Goal: Task Accomplishment & Management: Manage account settings

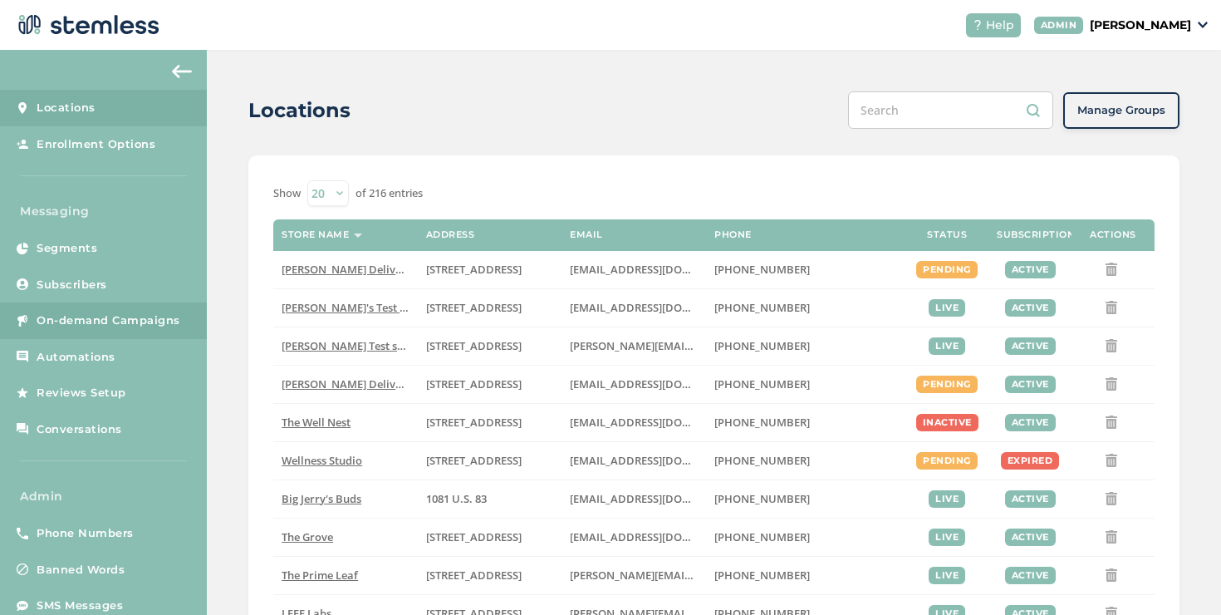
click at [158, 323] on span "On-demand Campaigns" at bounding box center [109, 320] width 144 height 17
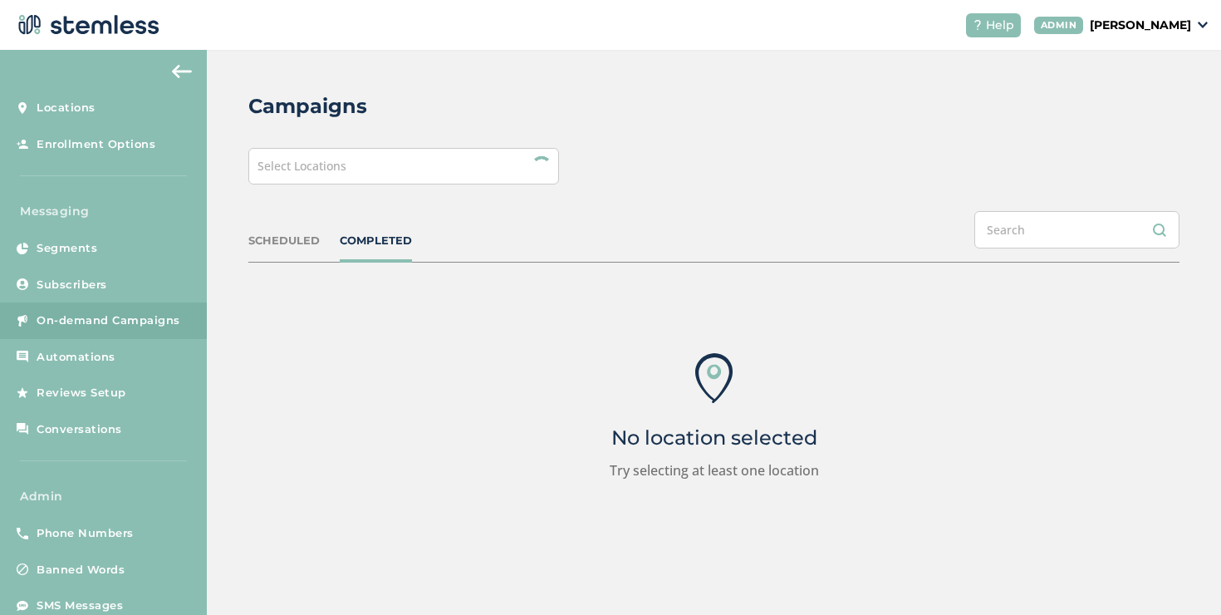
click at [400, 178] on div "Select Locations" at bounding box center [403, 166] width 311 height 37
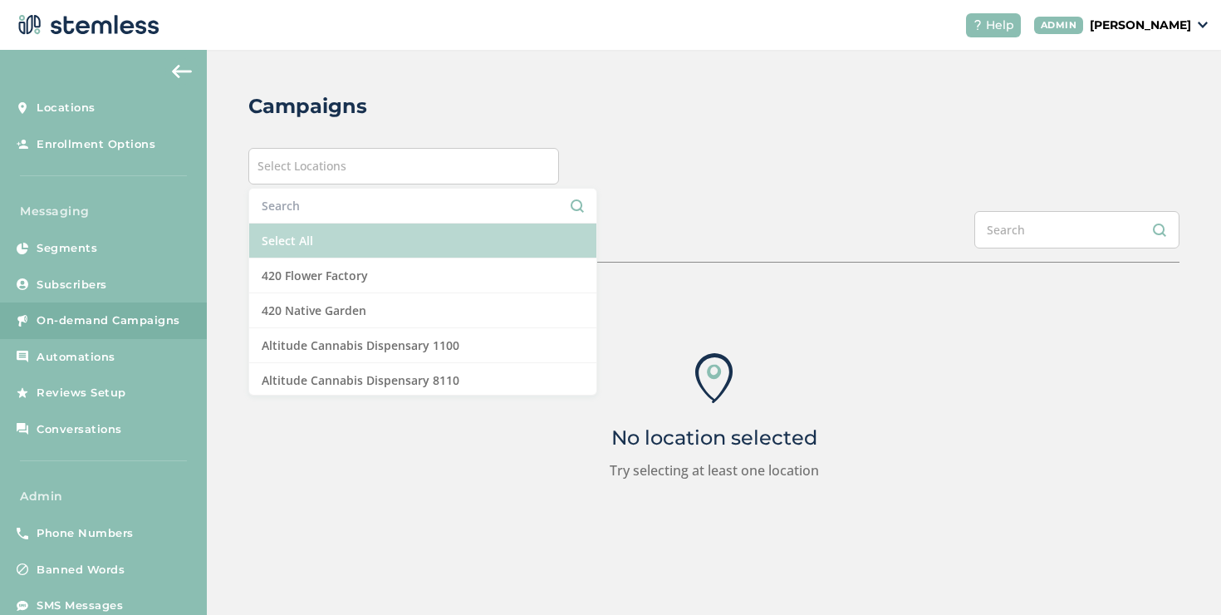
click at [304, 235] on li "Select All" at bounding box center [422, 240] width 347 height 35
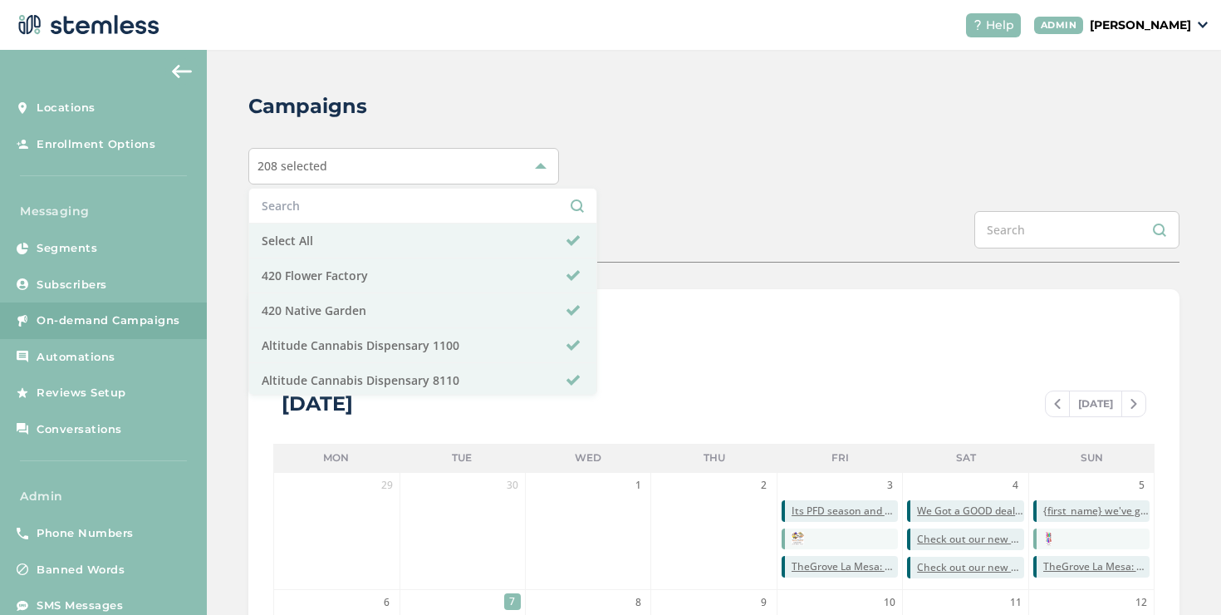
click at [381, 123] on div "Campaigns 208 selected Select All 420 Flower Factory 420 Native Garden Altitude…" at bounding box center [714, 587] width 1014 height 1075
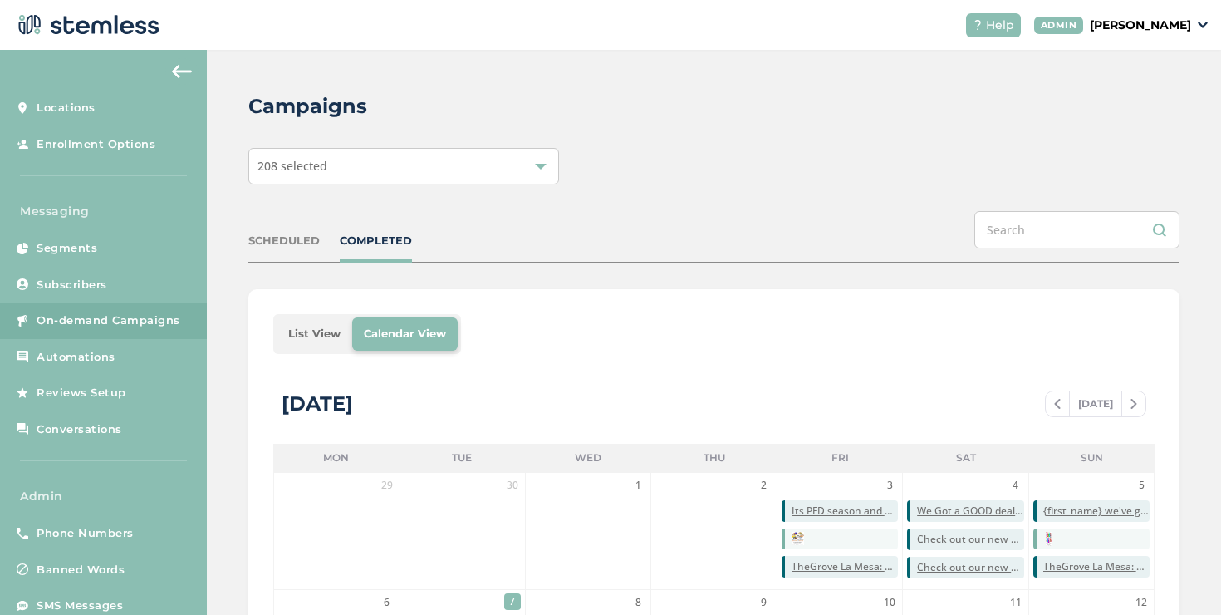
click at [315, 241] on div "SCHEDULED" at bounding box center [283, 241] width 71 height 17
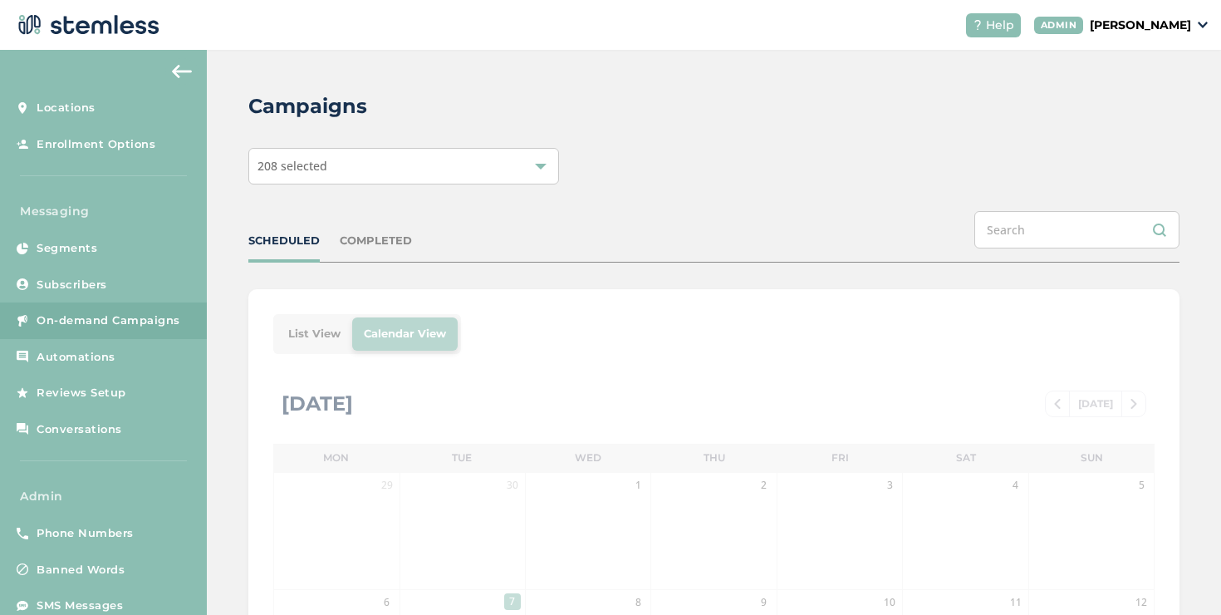
click at [377, 228] on div "SCHEDULED COMPLETED" at bounding box center [713, 236] width 931 height 51
click at [376, 231] on div "SCHEDULED COMPLETED" at bounding box center [713, 236] width 931 height 51
click at [372, 241] on div "COMPLETED" at bounding box center [376, 241] width 72 height 17
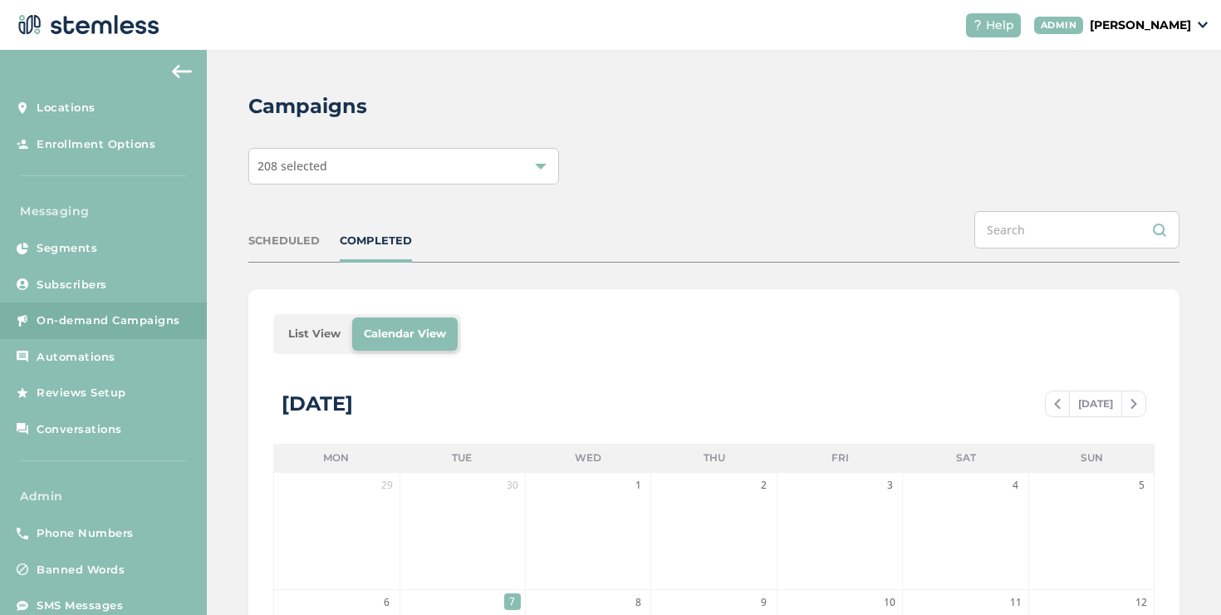
click at [316, 340] on li "List View" at bounding box center [315, 333] width 76 height 33
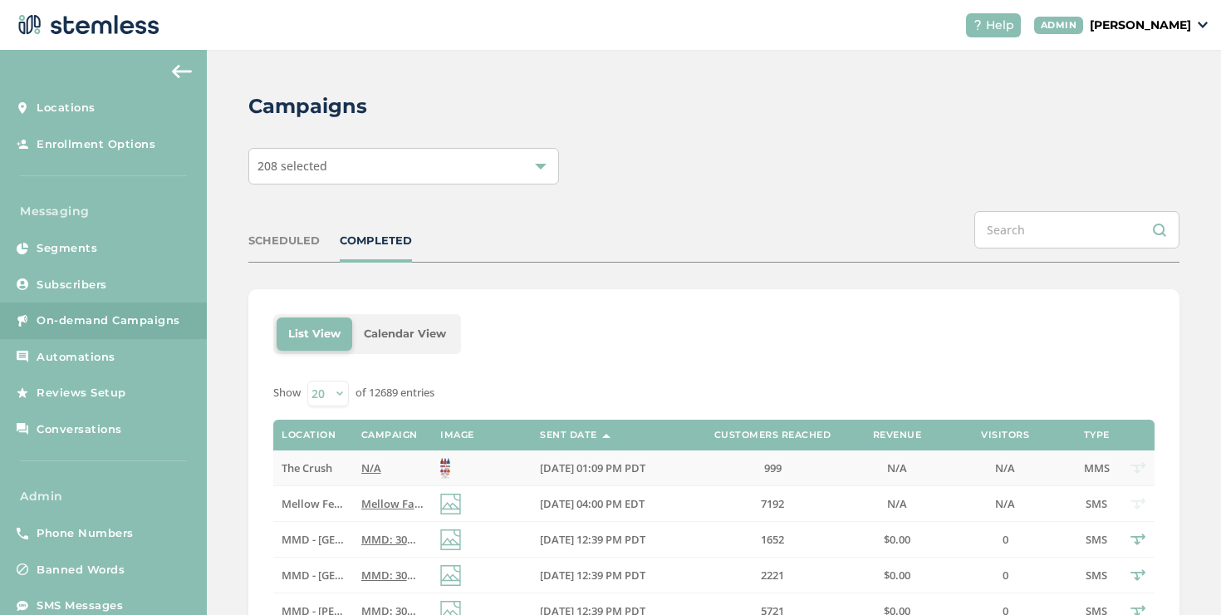
click at [328, 463] on span "The Crush" at bounding box center [307, 467] width 51 height 15
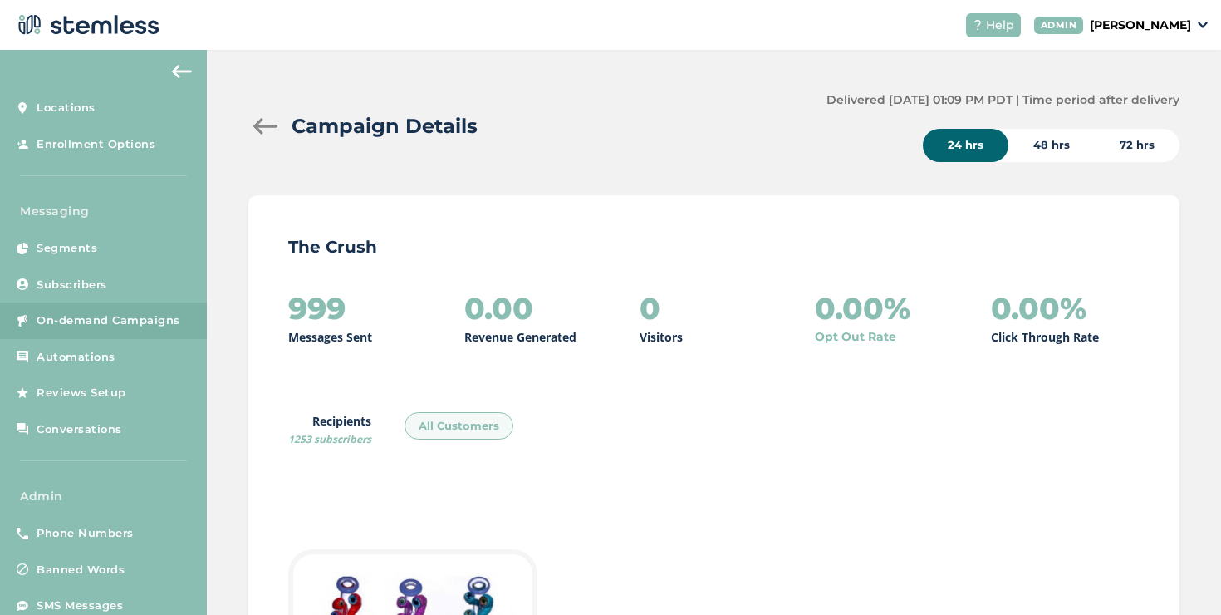
click at [261, 128] on div at bounding box center [264, 126] width 33 height 17
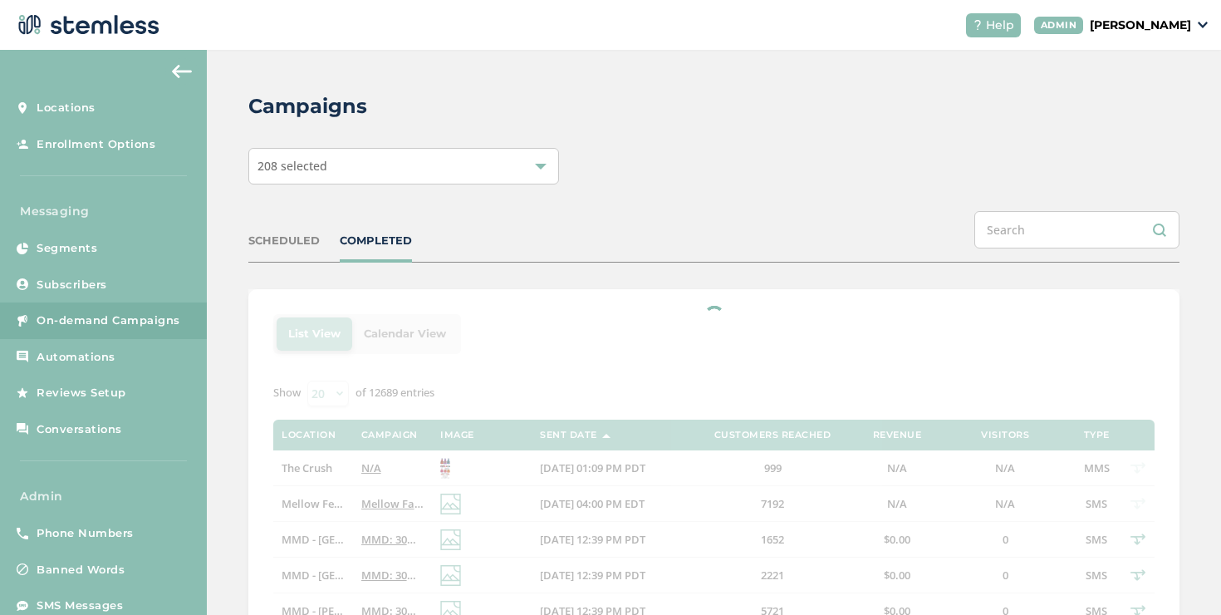
scroll to position [274, 0]
